Goal: Information Seeking & Learning: Learn about a topic

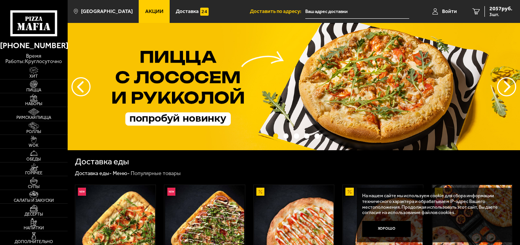
click at [145, 10] on span "Акции" at bounding box center [154, 11] width 18 height 5
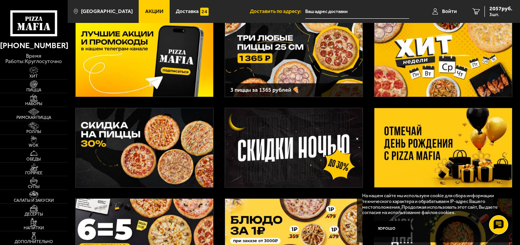
click at [412, 154] on img at bounding box center [443, 147] width 138 height 79
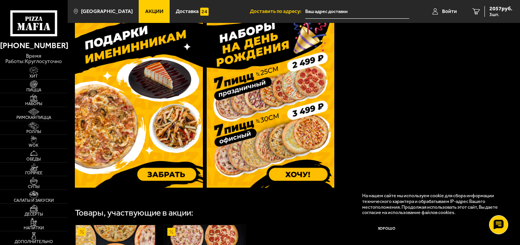
scroll to position [267, 0]
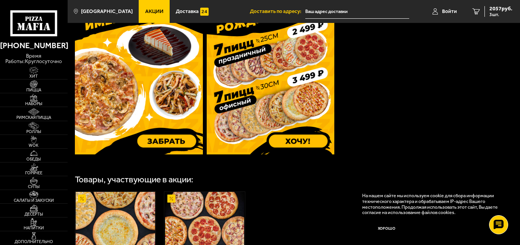
click at [141, 119] on img at bounding box center [139, 69] width 128 height 169
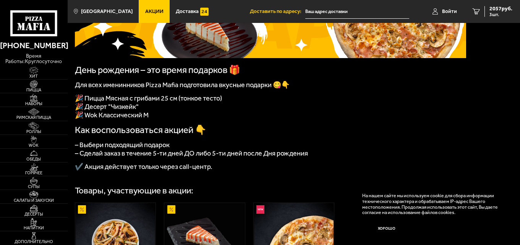
scroll to position [115, 0]
